Goal: Transaction & Acquisition: Purchase product/service

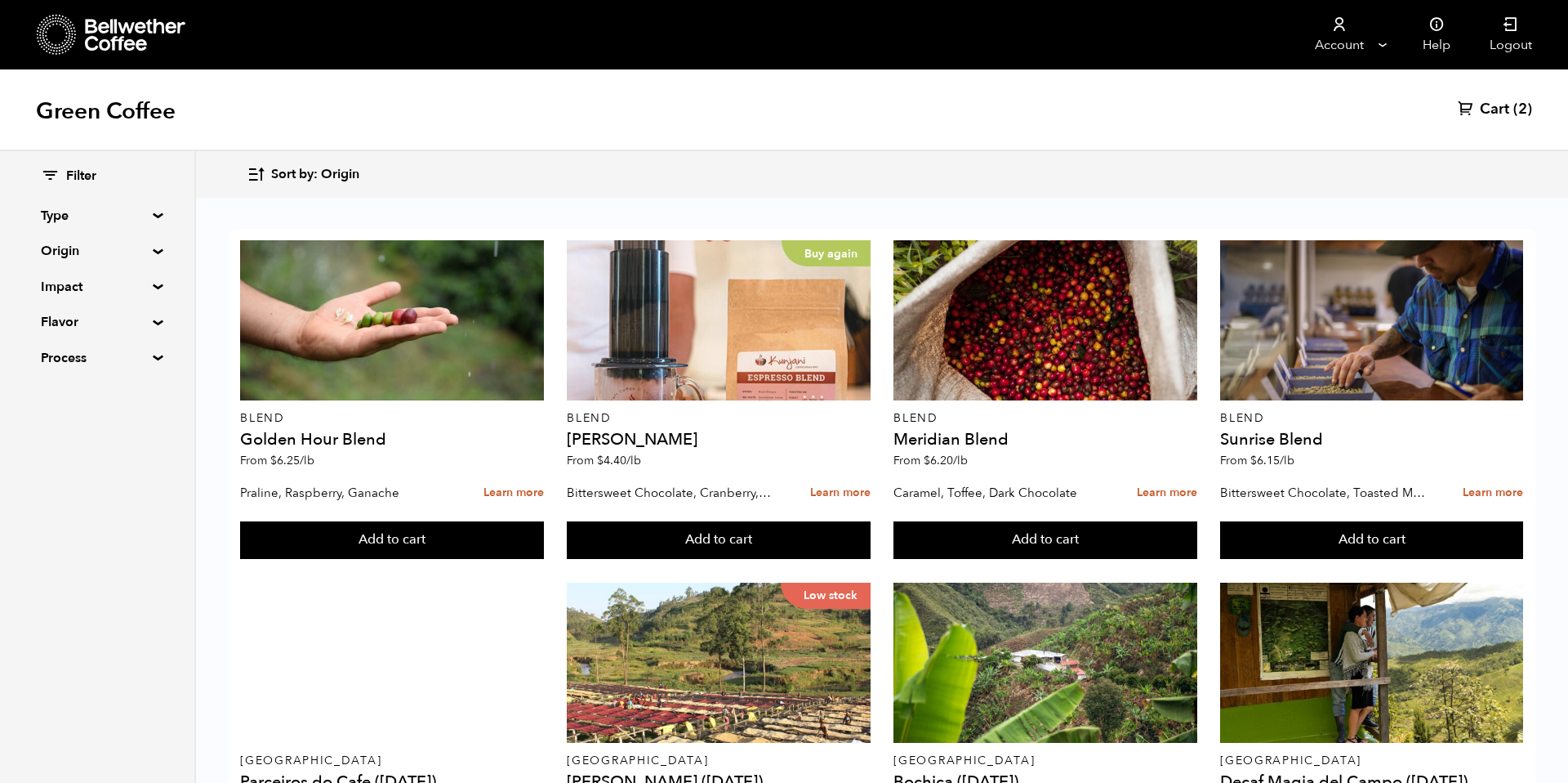
click at [269, 169] on button "Sort by: Origin" at bounding box center [303, 174] width 113 height 38
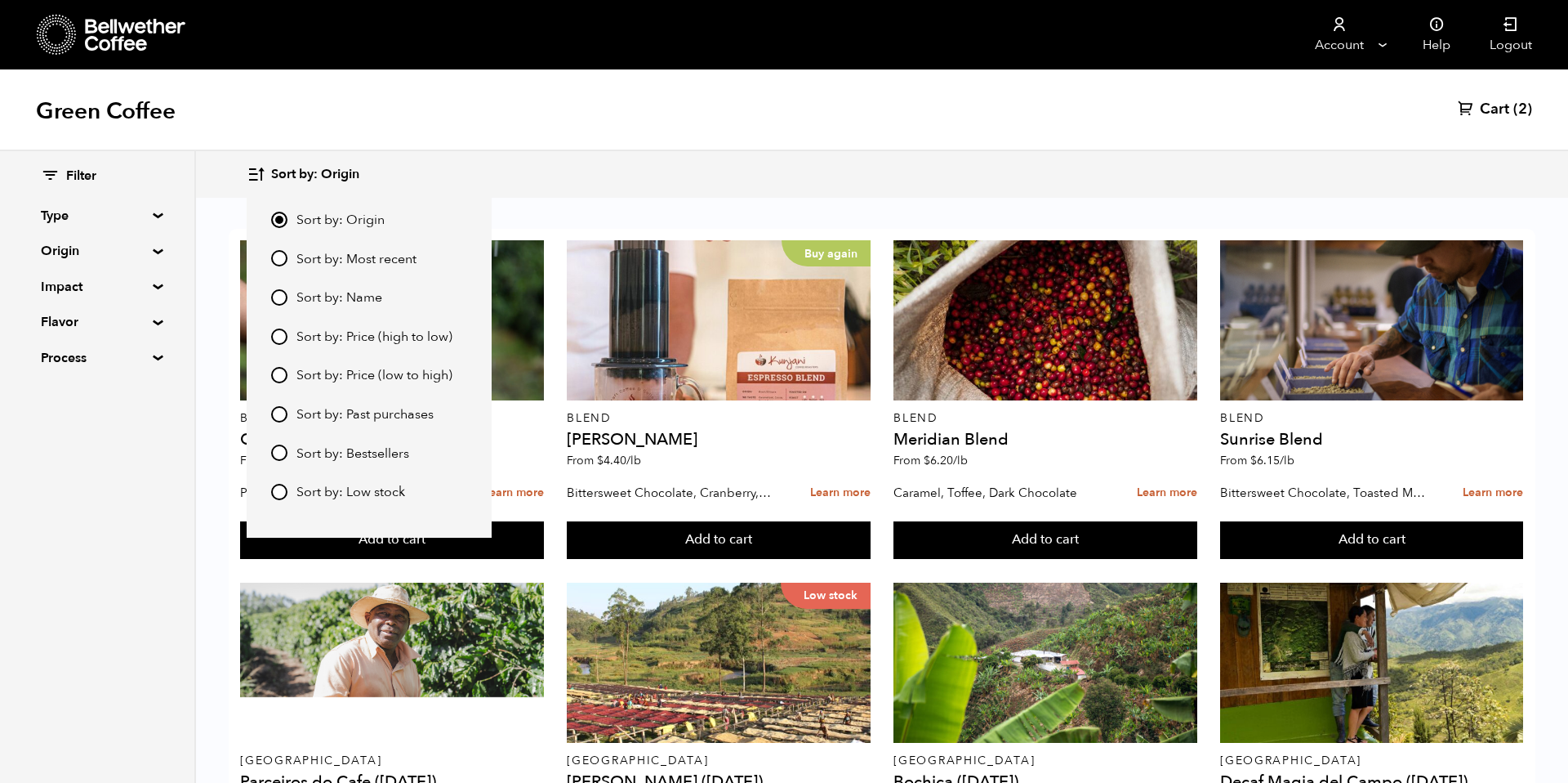
click at [342, 263] on span "Sort by: Most recent" at bounding box center [356, 259] width 120 height 18
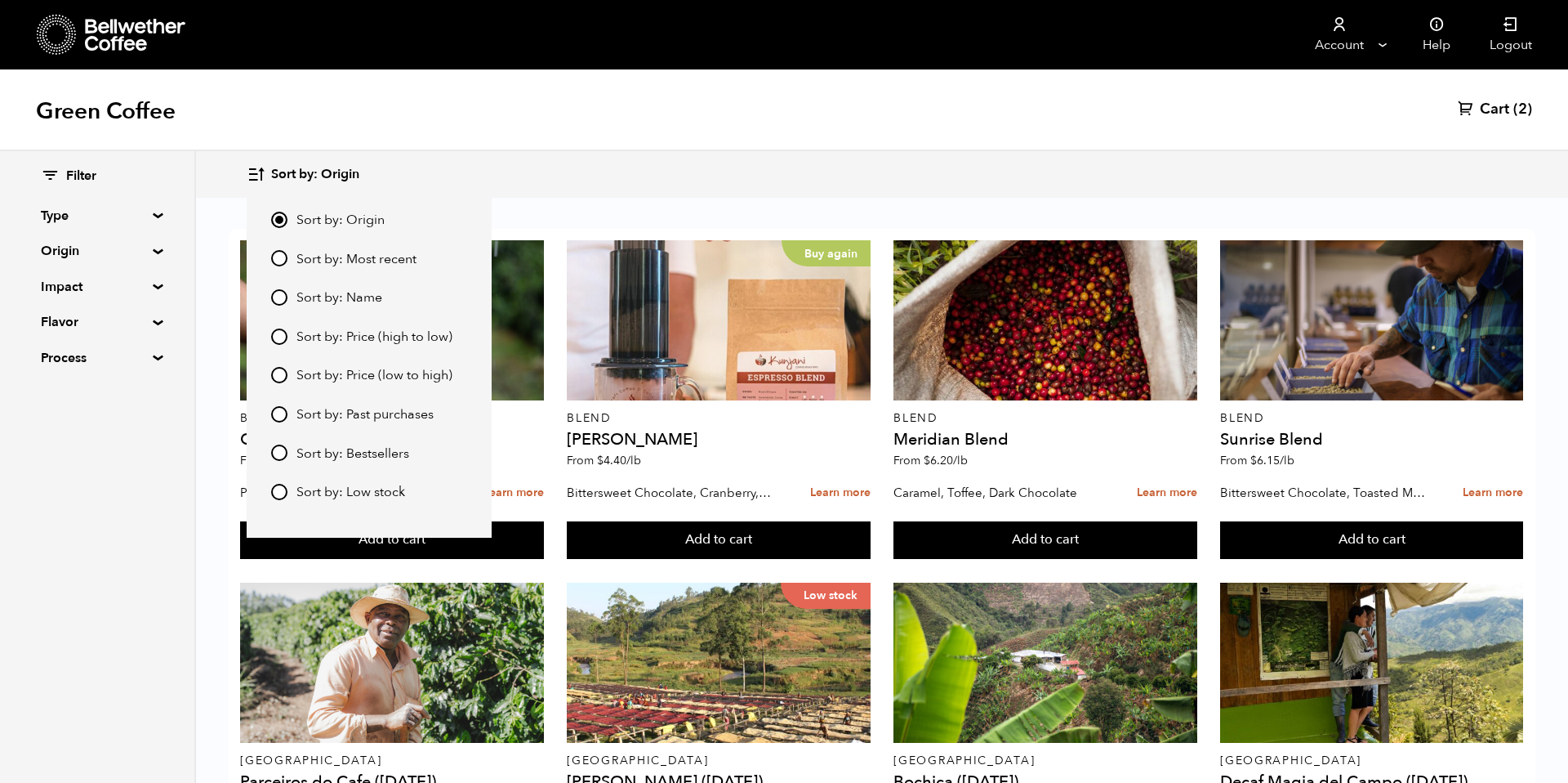
click at [287, 263] on input "Sort by: Most recent" at bounding box center [279, 257] width 16 height 16
radio input "true"
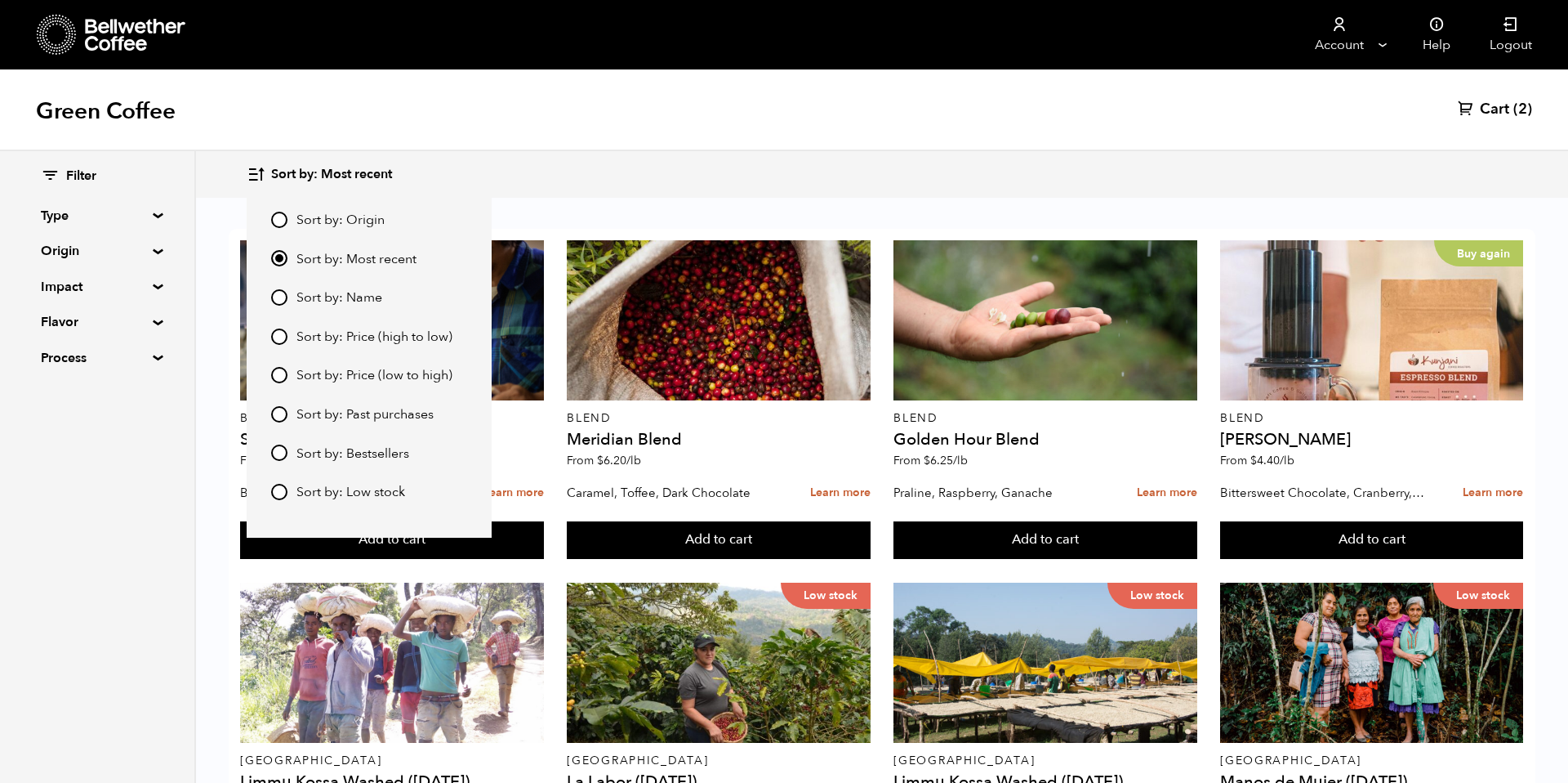
click at [723, 169] on div "Sort by: Most recent Sort by: Origin Sort by: Most recent Sort by: Name Sort by…" at bounding box center [882, 174] width 1270 height 38
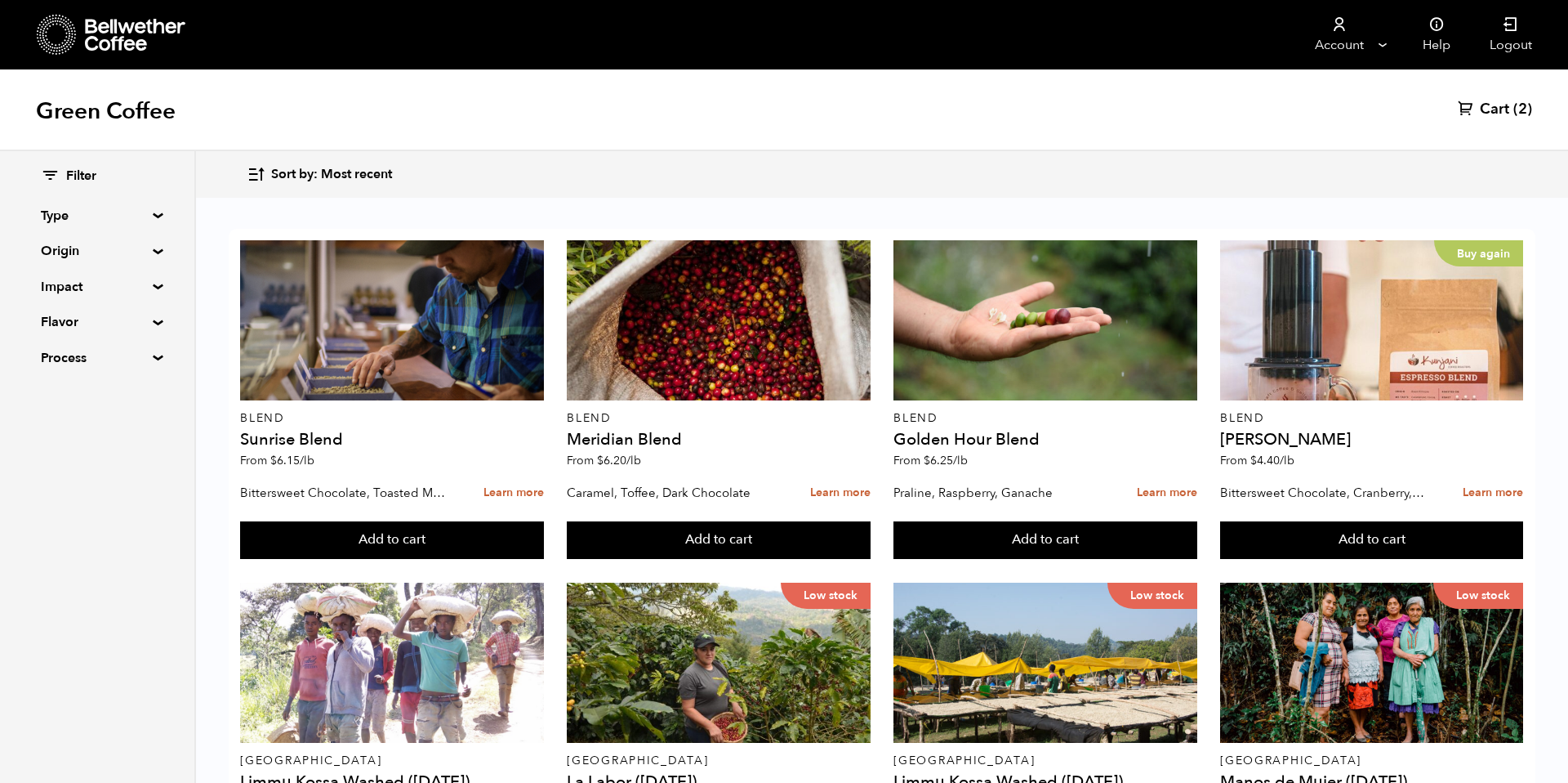
scroll to position [461, 0]
click at [543, 521] on button "Add to cart" at bounding box center [391, 540] width 303 height 38
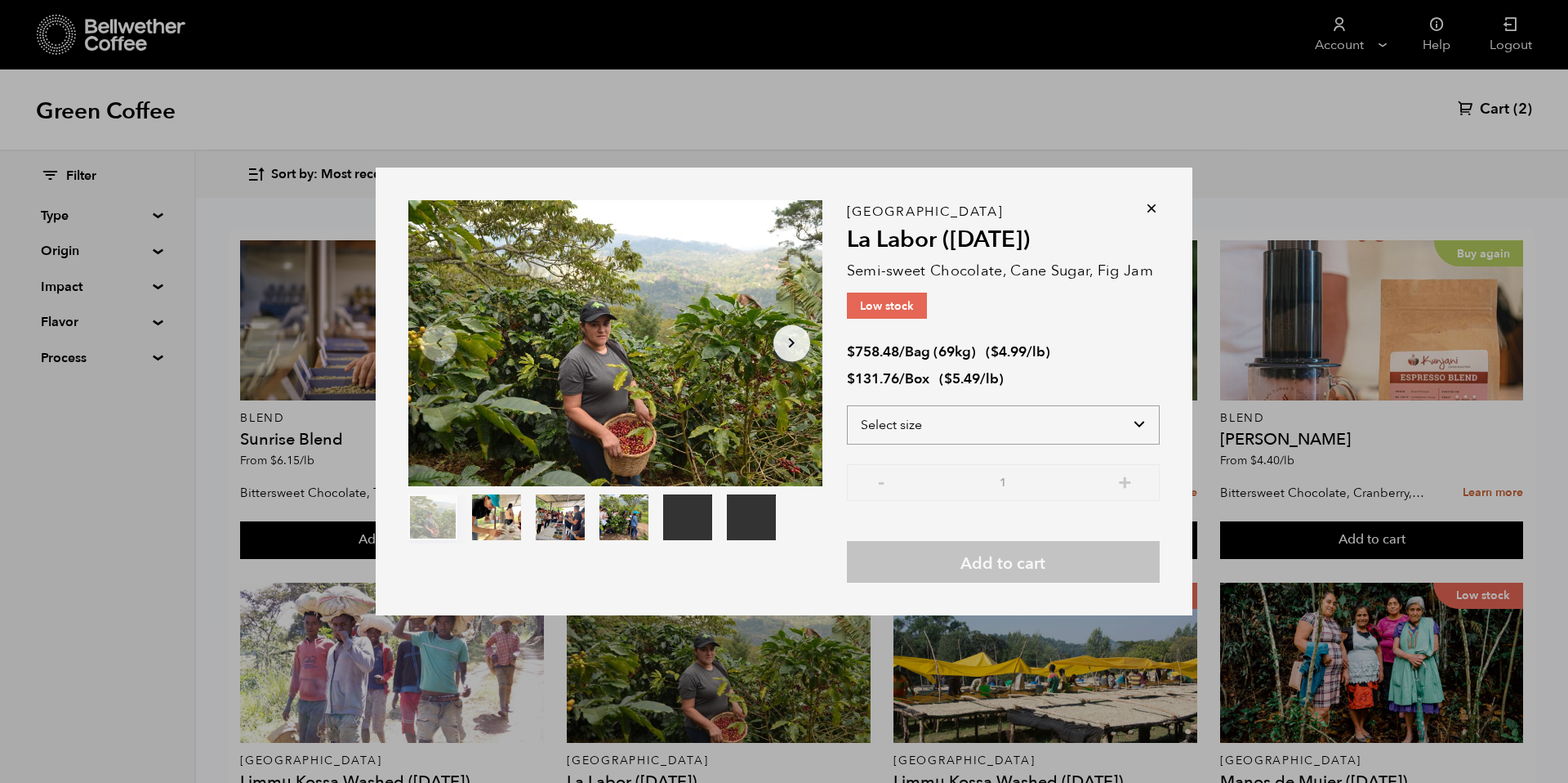
click at [924, 432] on select "Select size Bag (69kg) (152 lbs) Box (24 lbs)" at bounding box center [1003, 425] width 313 height 39
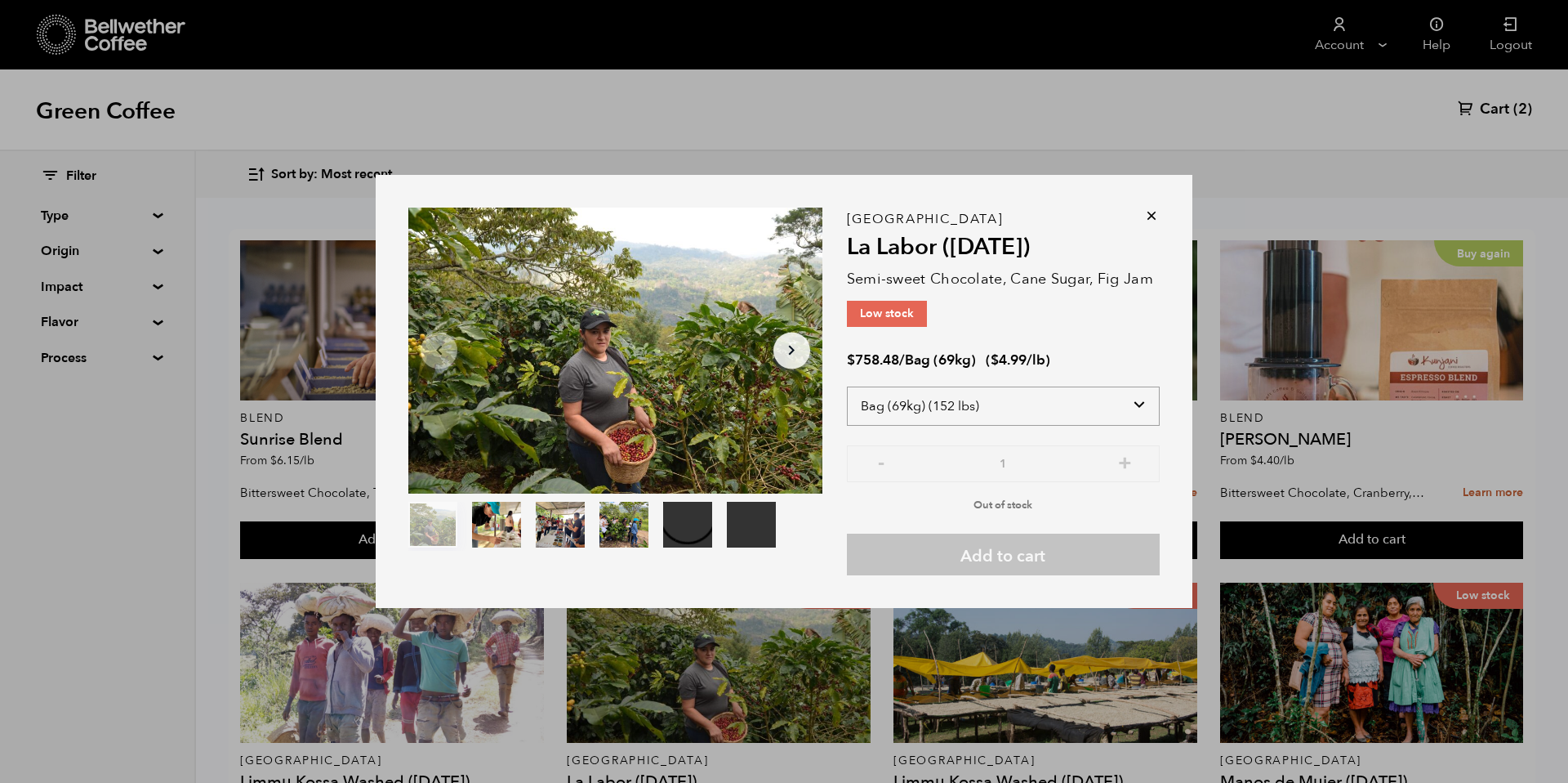
click at [971, 421] on select "Select size Bag (69kg) (152 lbs) Box (24 lbs)" at bounding box center [1003, 406] width 313 height 39
select select "box"
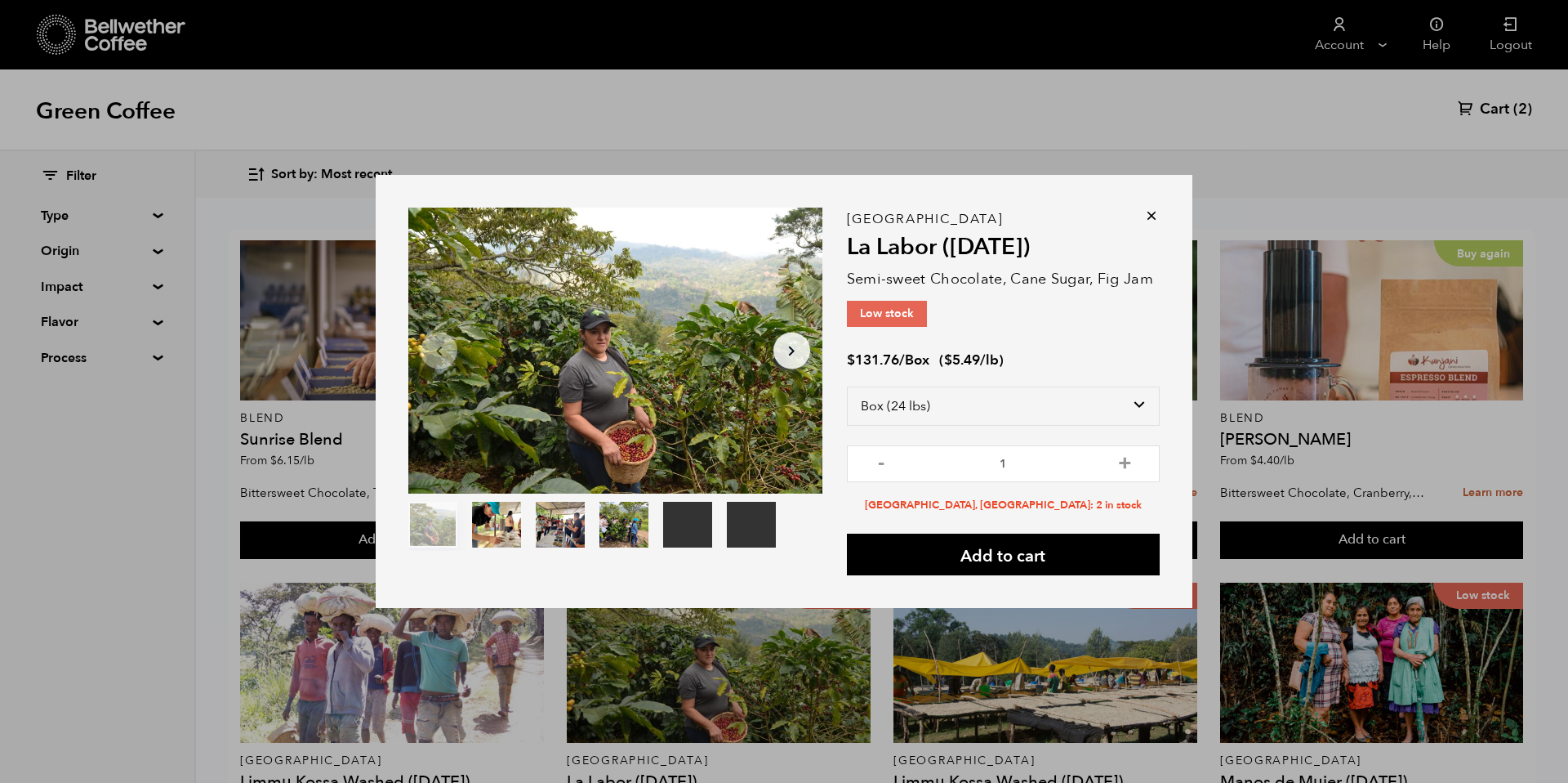
click at [1152, 214] on icon at bounding box center [1151, 215] width 16 height 16
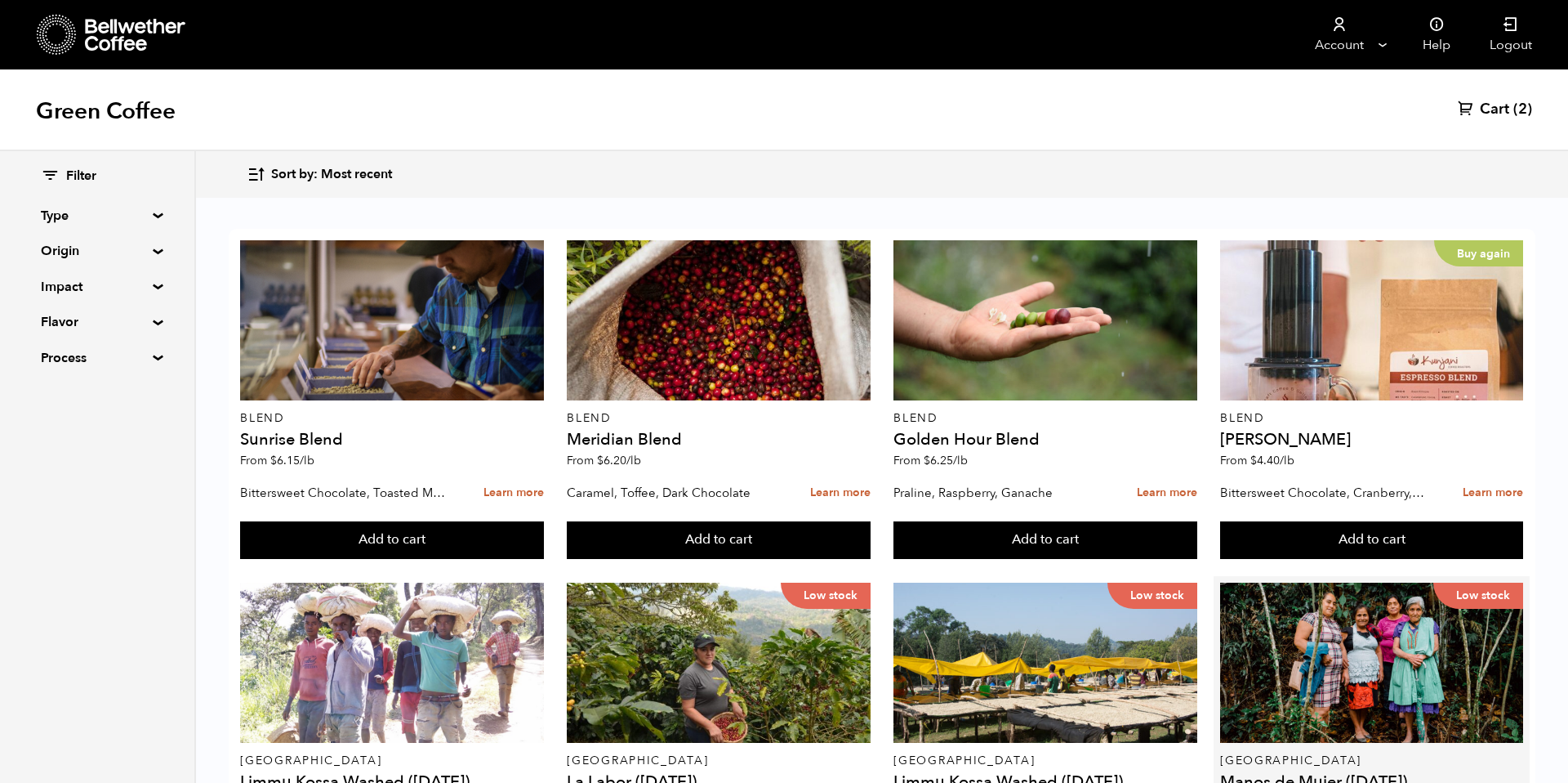
scroll to position [323, 0]
click at [543, 559] on button "Add to cart" at bounding box center [391, 540] width 303 height 38
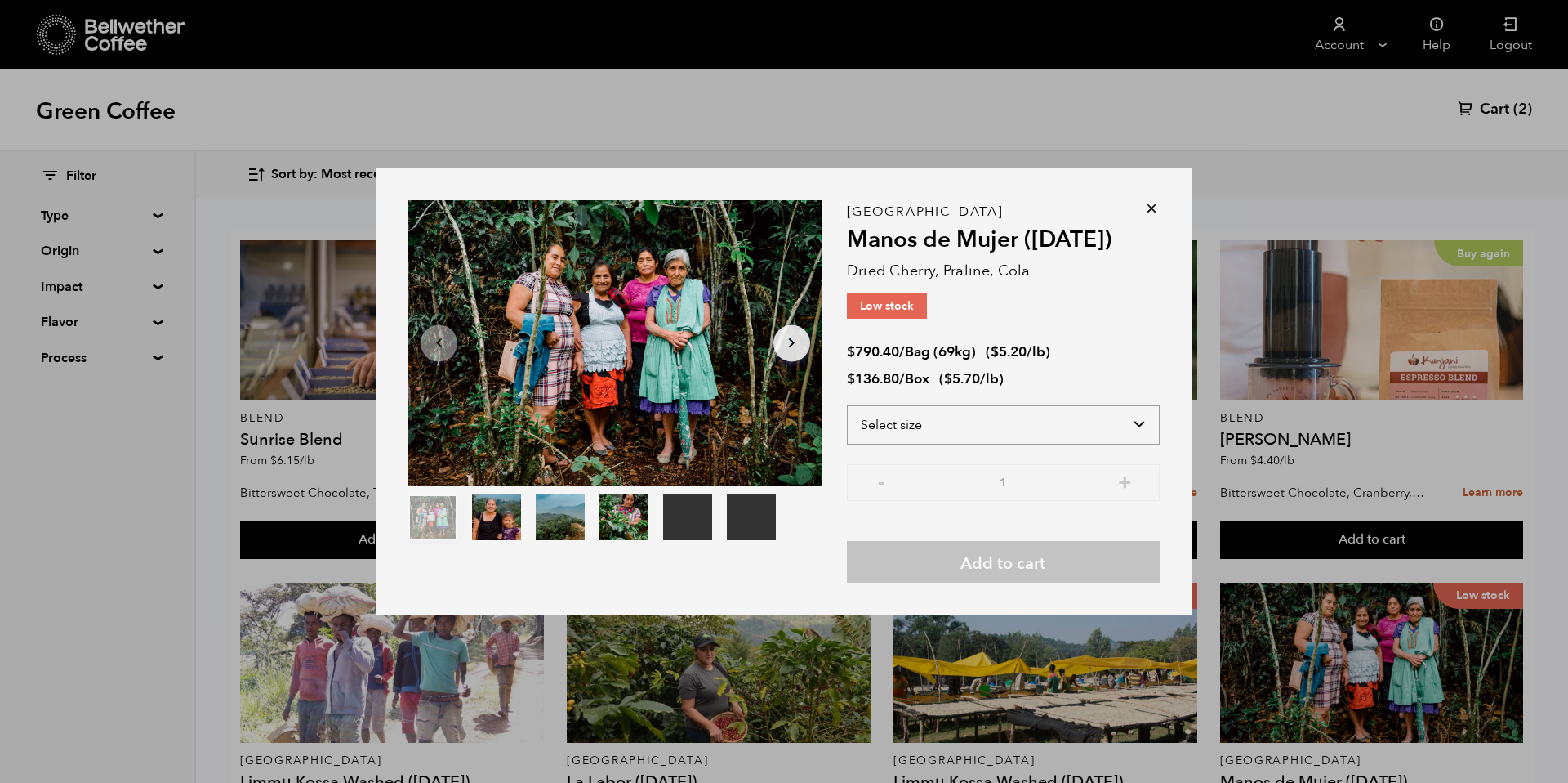
click at [1066, 429] on select "Select size Bag (69kg) (152 lbs) Box (24 lbs)" at bounding box center [1003, 425] width 313 height 39
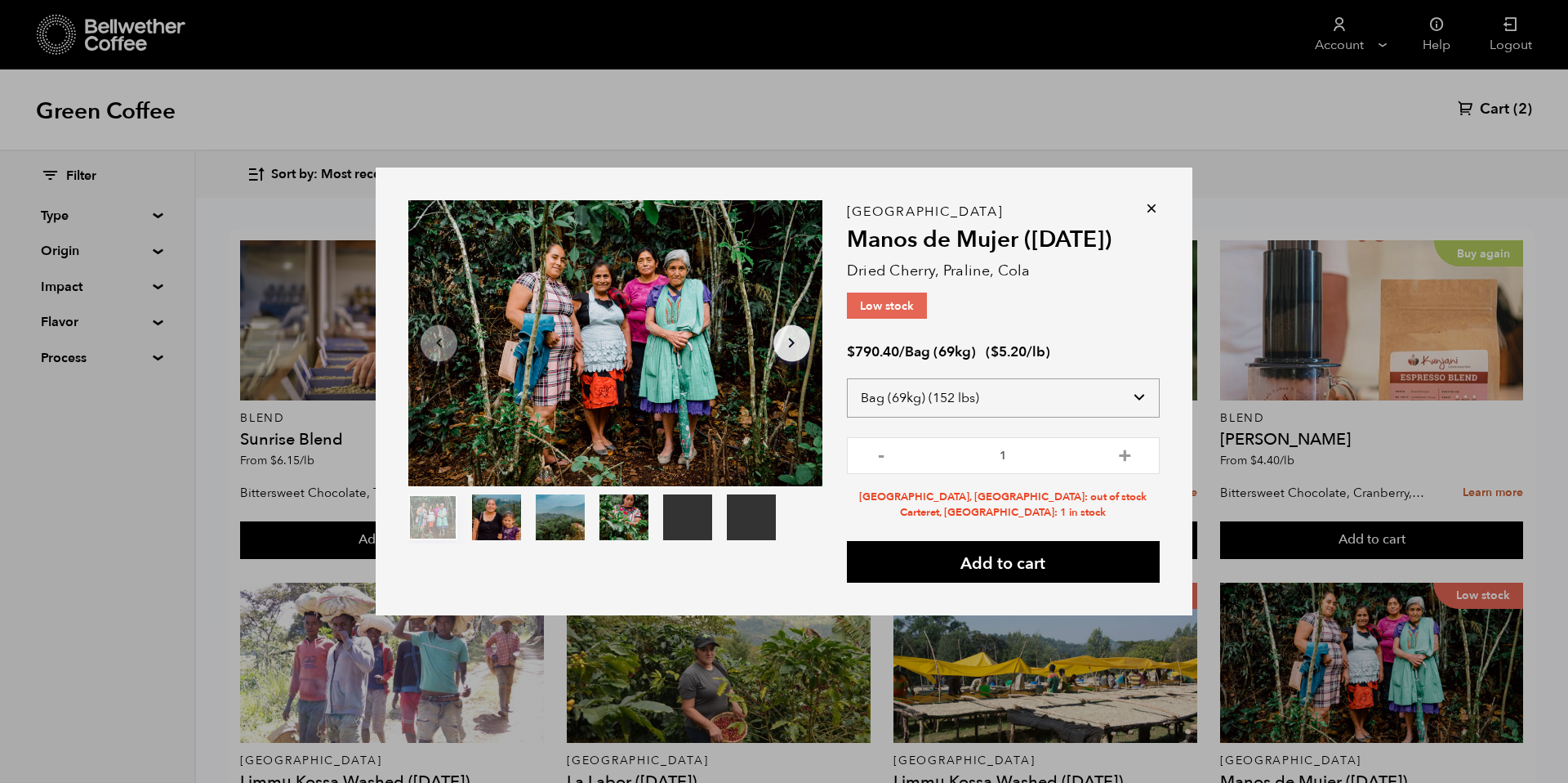
click at [1080, 397] on select "Select size Bag (69kg) (152 lbs) Box (24 lbs)" at bounding box center [1003, 398] width 313 height 39
select select "box"
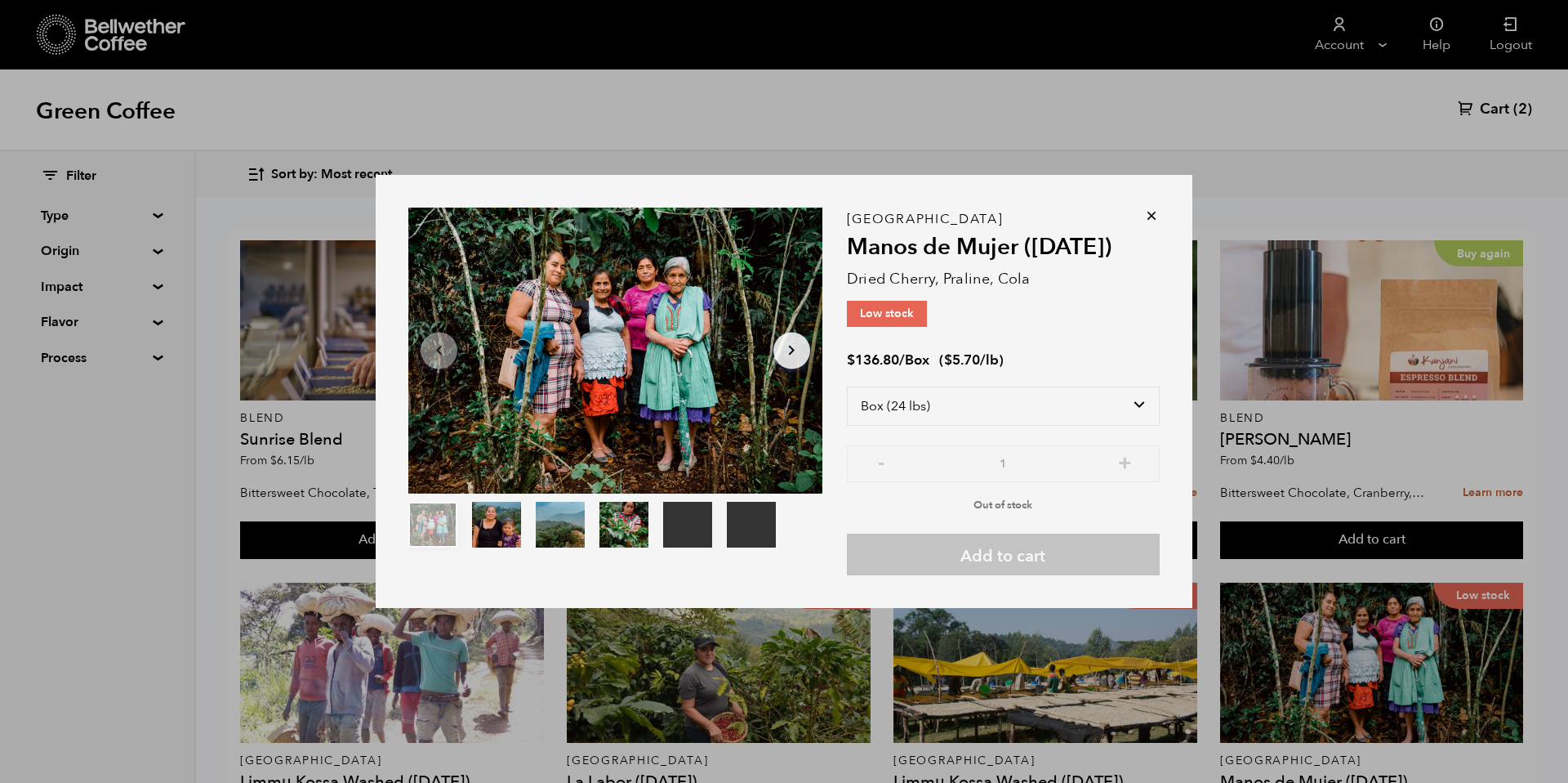
click at [1152, 225] on div "Guatemala Manos de Mujer (SEP 24) Dried Cherry, Praline, Cola Low stock $ 136.8…" at bounding box center [1003, 397] width 313 height 356
click at [1152, 215] on icon at bounding box center [1151, 215] width 16 height 16
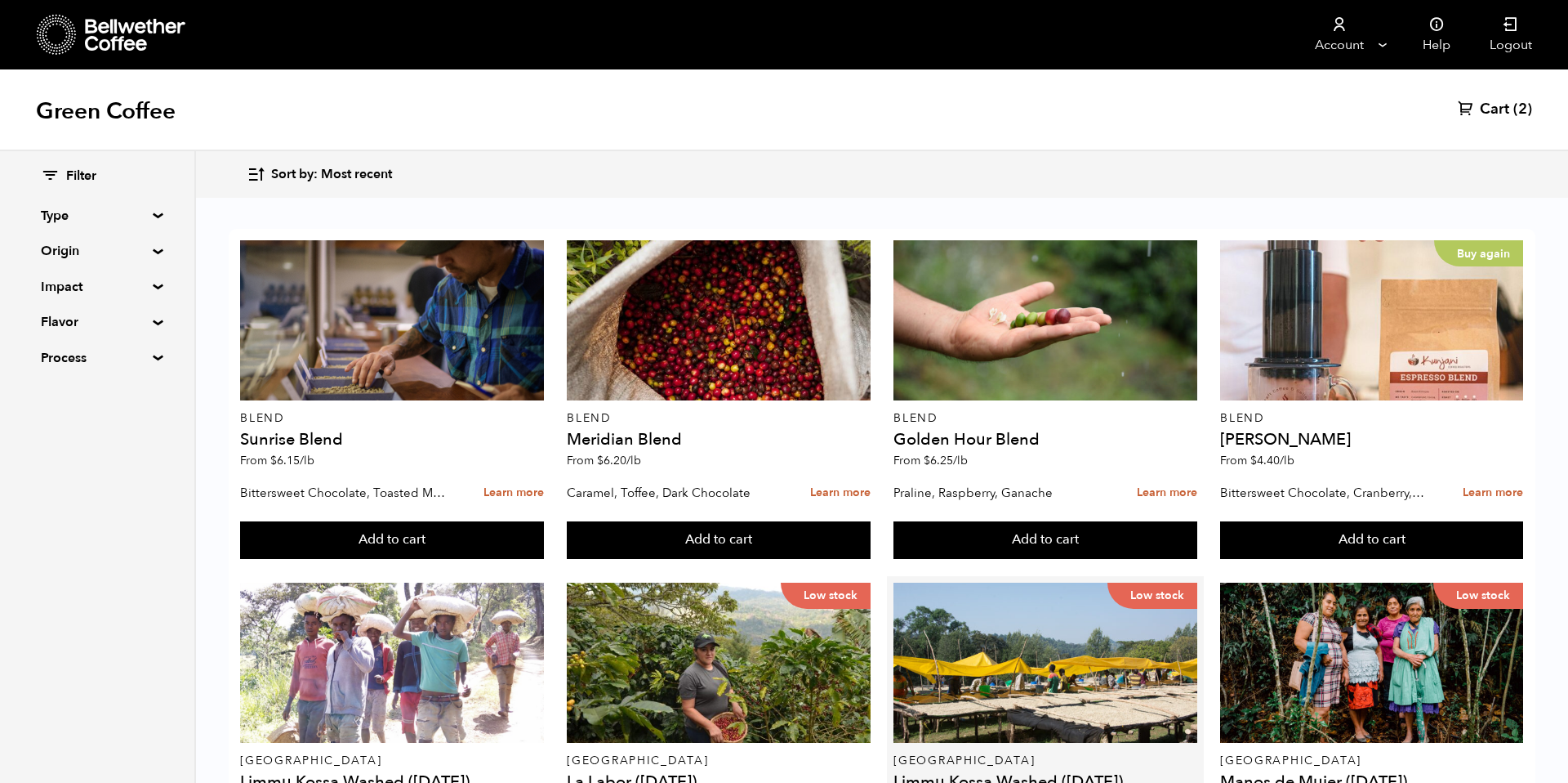
scroll to position [1194, 0]
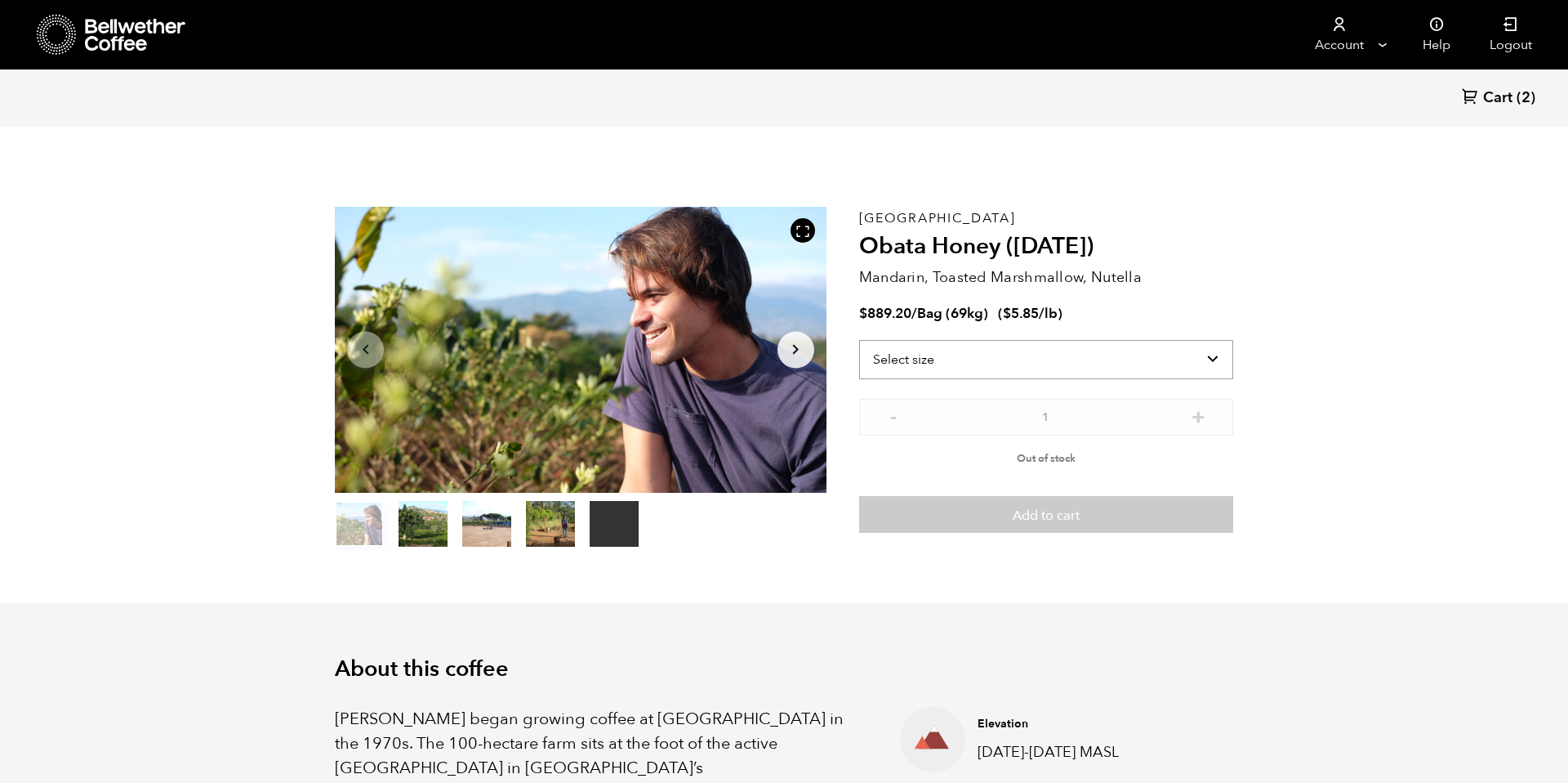
click at [1076, 346] on select "Select size Bag (69kg) (152 lbs)" at bounding box center [1046, 360] width 374 height 39
select select "bag-2"
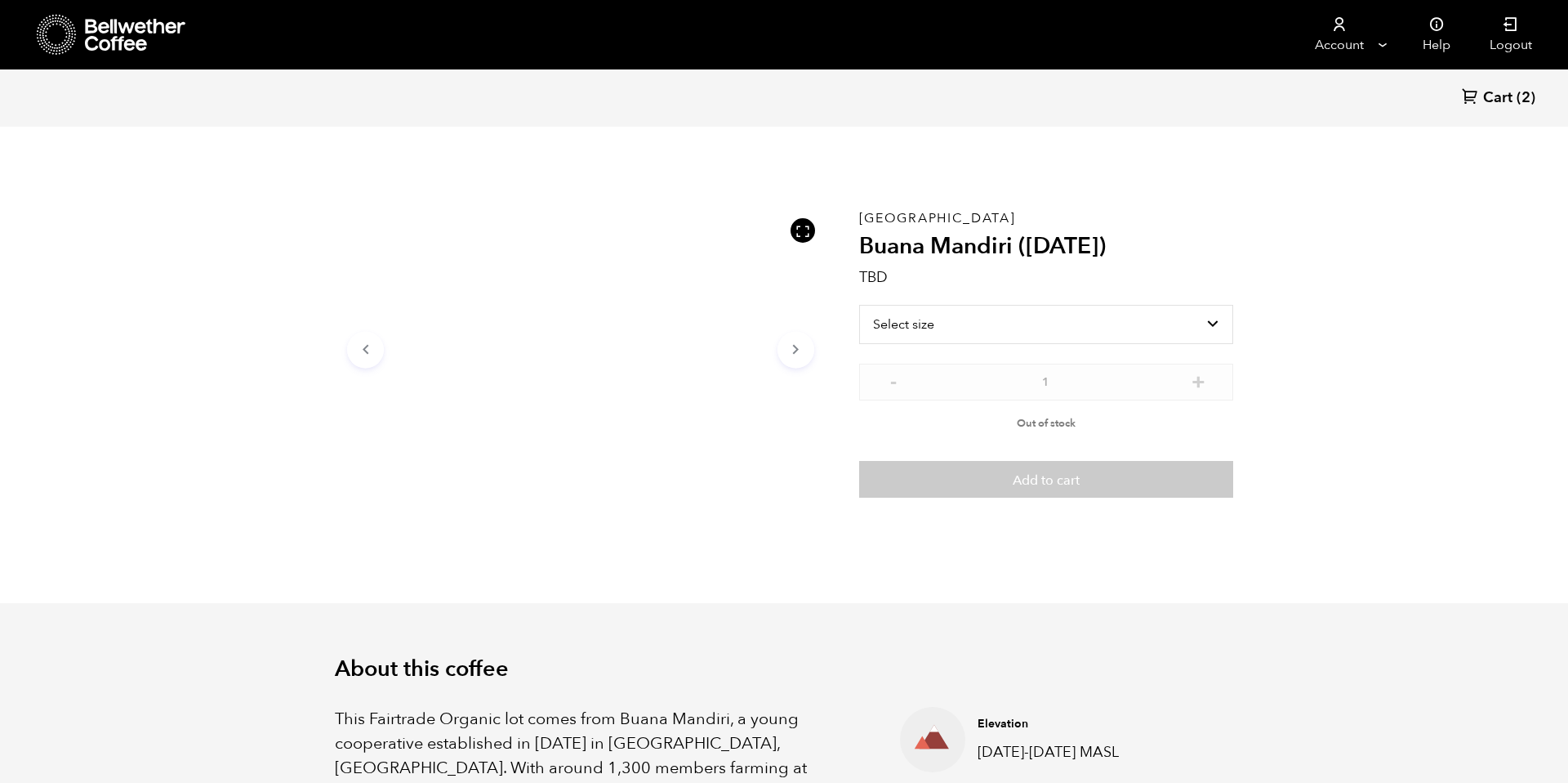
scroll to position [711, 870]
click at [1062, 335] on select "Select size" at bounding box center [1046, 325] width 374 height 39
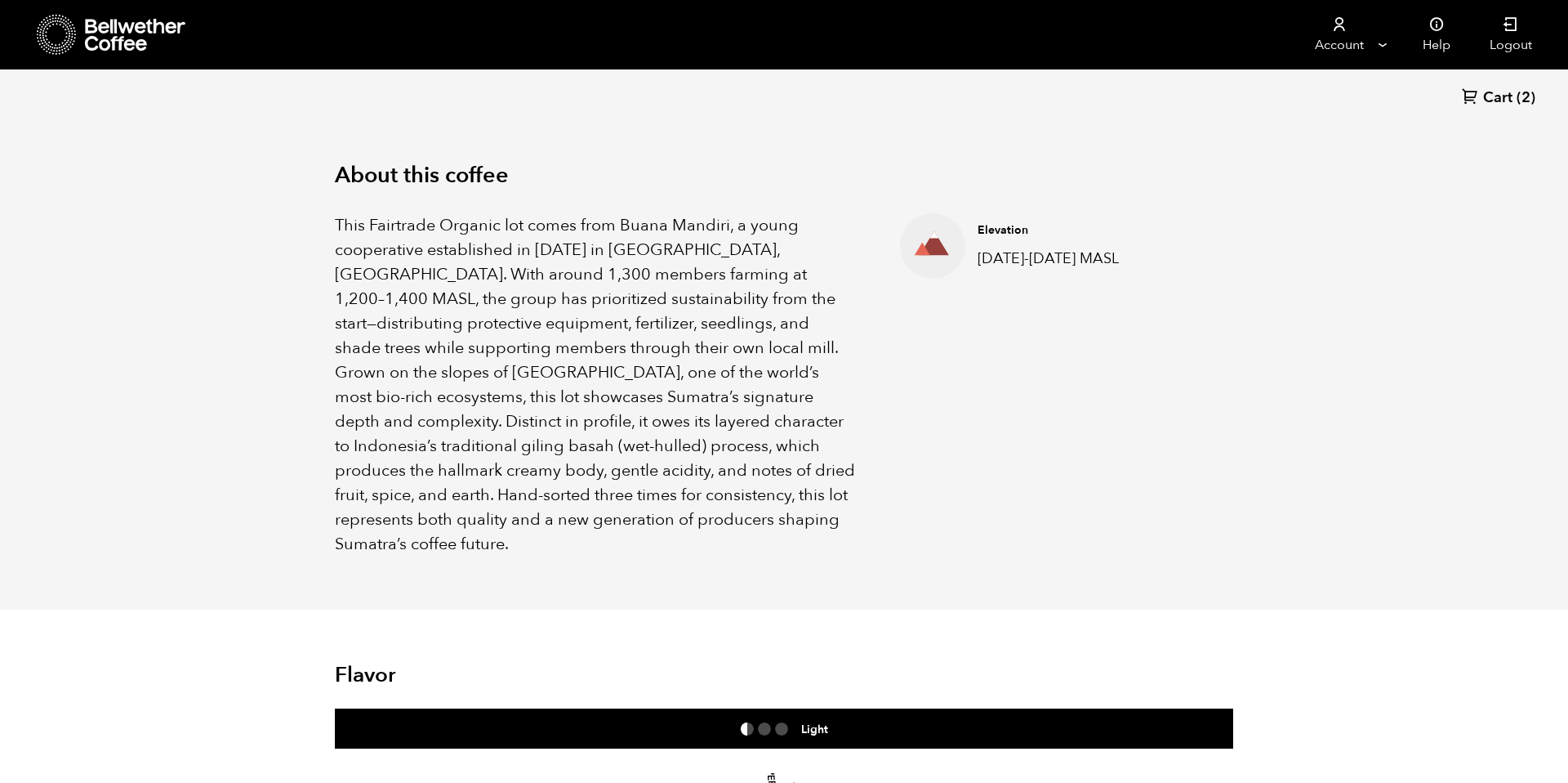
scroll to position [500, 0]
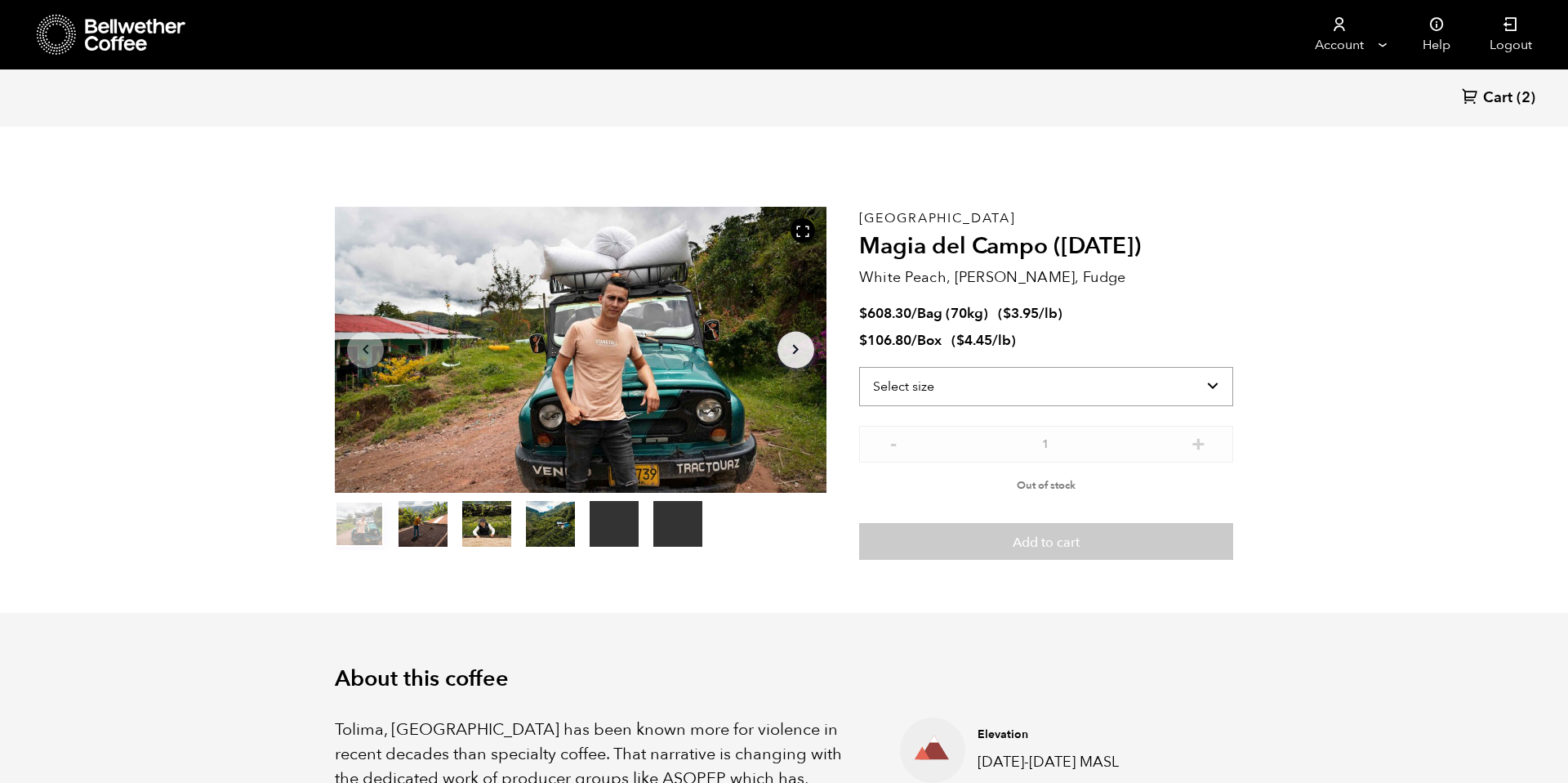
click at [1056, 383] on select "Select size Bag (70kg) (154 lbs) Box (24 lbs)" at bounding box center [1046, 386] width 374 height 39
select select "bag"
